Goal: Find specific fact

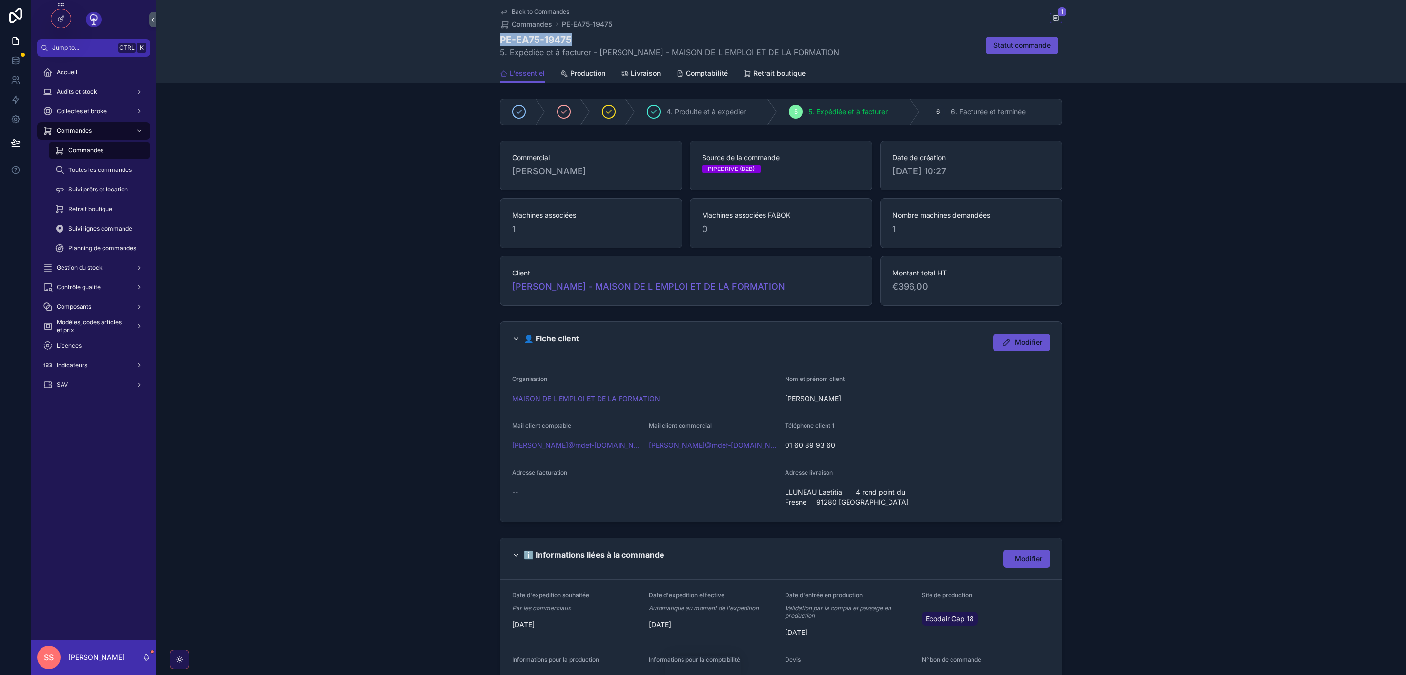
drag, startPoint x: 576, startPoint y: 38, endPoint x: 500, endPoint y: 44, distance: 75.4
click at [500, 44] on h1 "PE-EA75-19475" at bounding box center [669, 39] width 339 height 13
copy h1 "PE-EA75-19475"
